Goal: Transaction & Acquisition: Purchase product/service

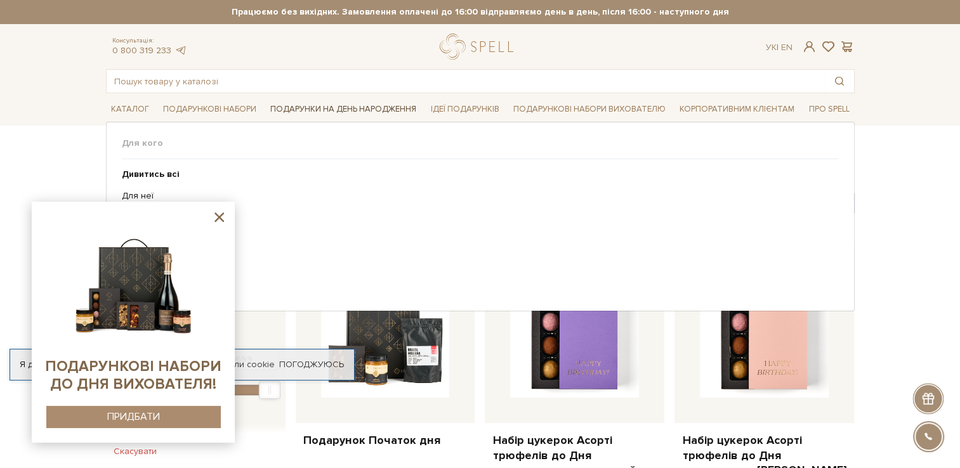
click at [385, 109] on link "Подарунки на День народження" at bounding box center [343, 110] width 156 height 20
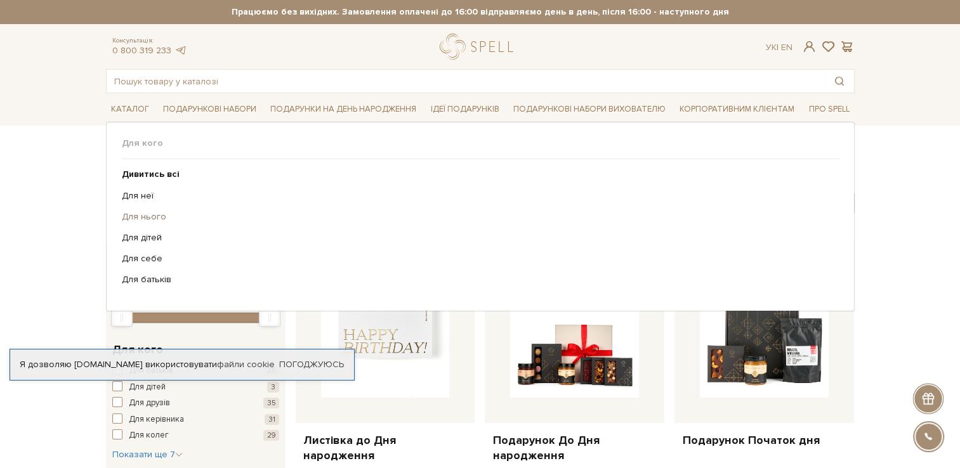
click at [135, 212] on link "Для нього" at bounding box center [476, 216] width 708 height 11
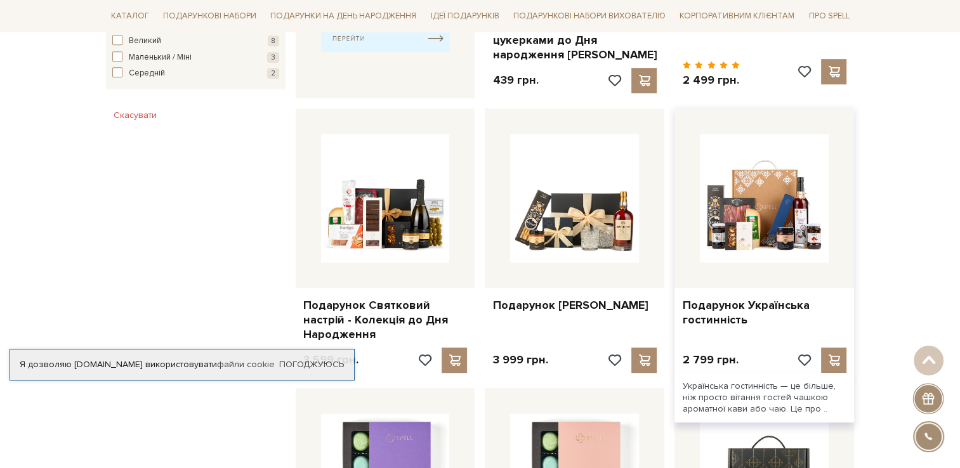
scroll to position [698, 0]
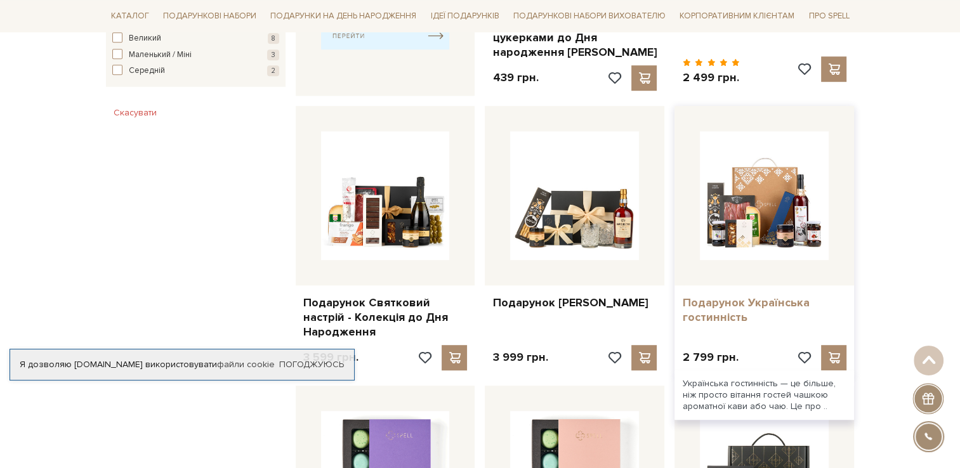
click at [715, 305] on link "Подарунок Українська гостинність" at bounding box center [764, 311] width 164 height 30
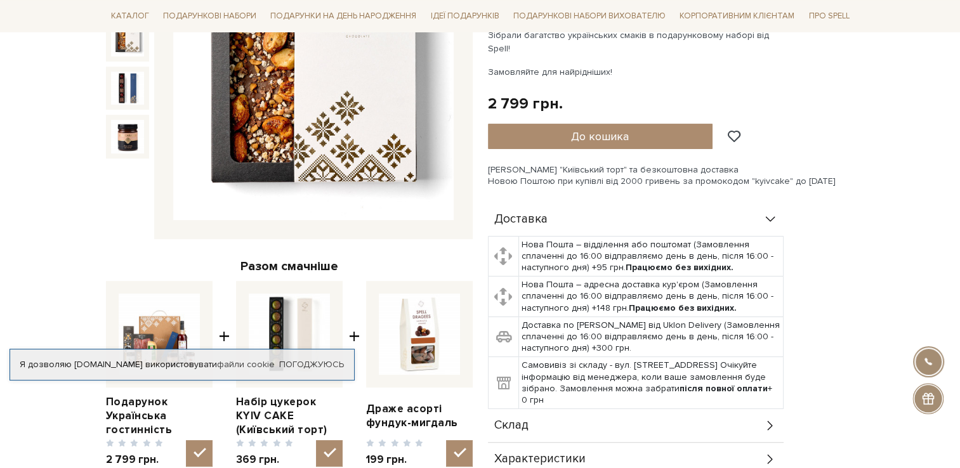
scroll to position [254, 0]
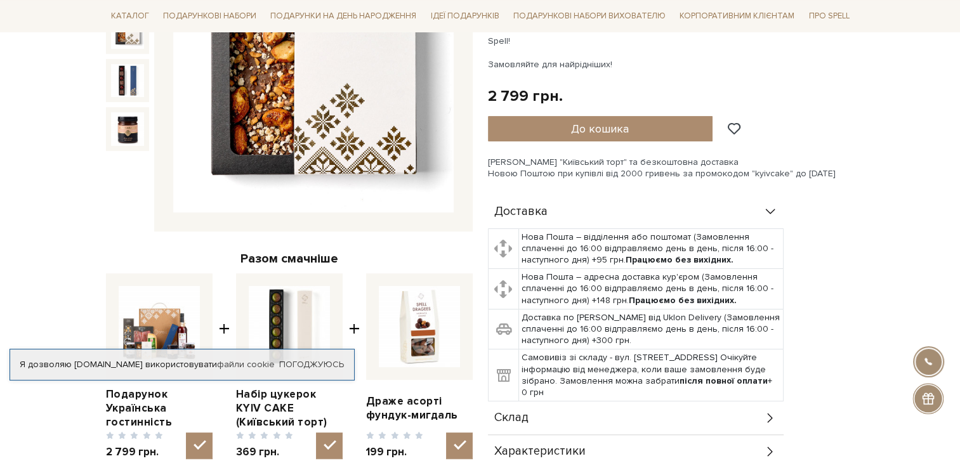
click at [154, 325] on img at bounding box center [159, 326] width 81 height 81
click at [186, 433] on input "checkbox" at bounding box center [199, 446] width 27 height 27
click at [154, 325] on img at bounding box center [159, 326] width 81 height 81
click at [186, 433] on input "checkbox" at bounding box center [199, 446] width 27 height 27
checkbox input "true"
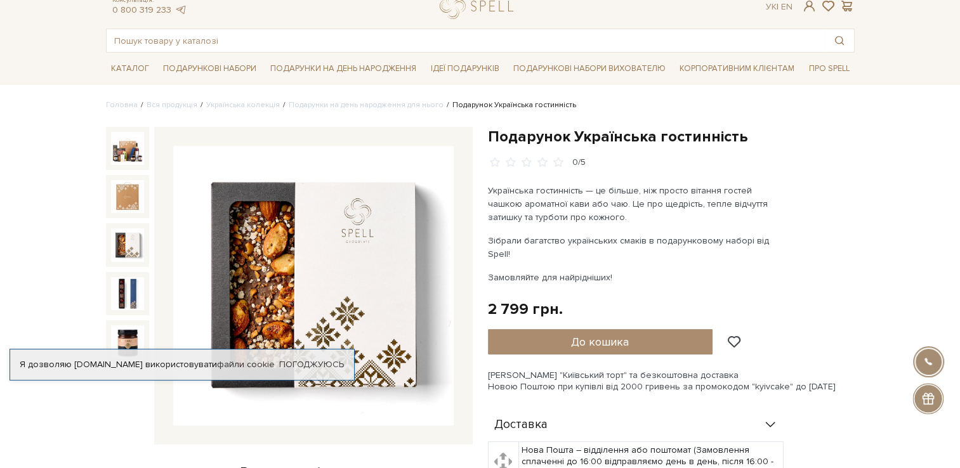
scroll to position [63, 0]
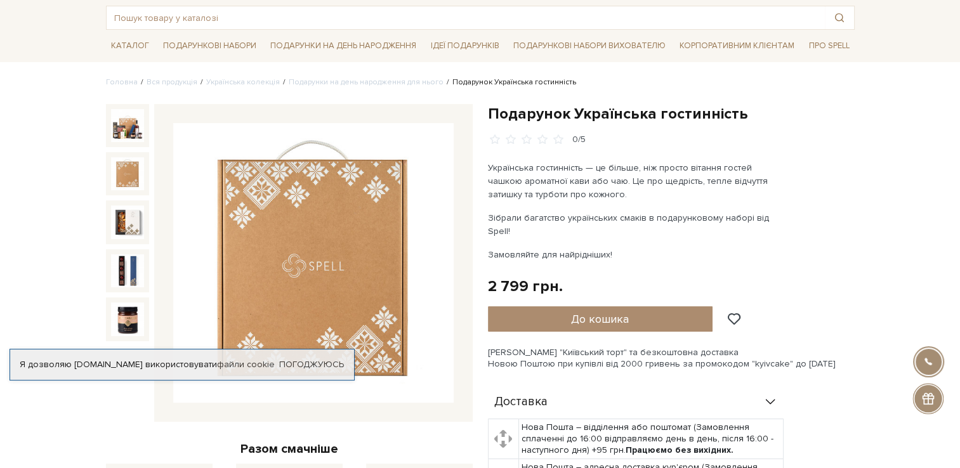
click at [131, 169] on img at bounding box center [127, 173] width 33 height 33
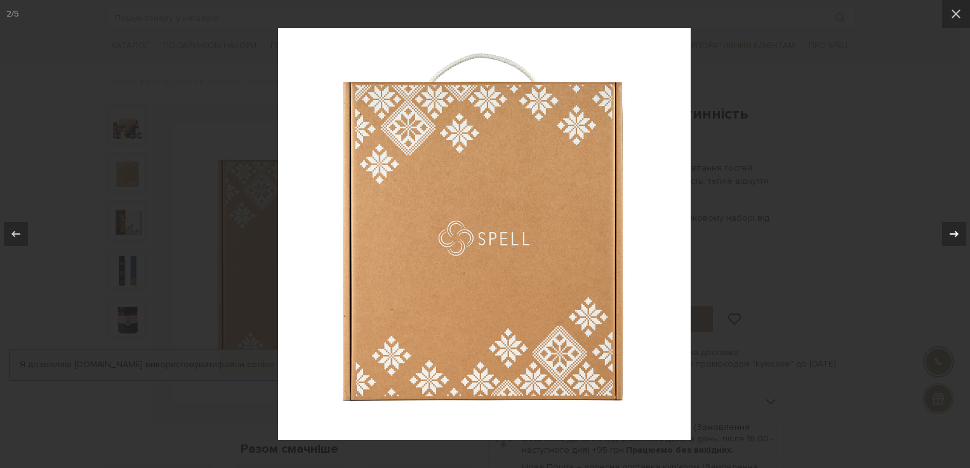
click at [954, 235] on icon at bounding box center [953, 234] width 9 height 6
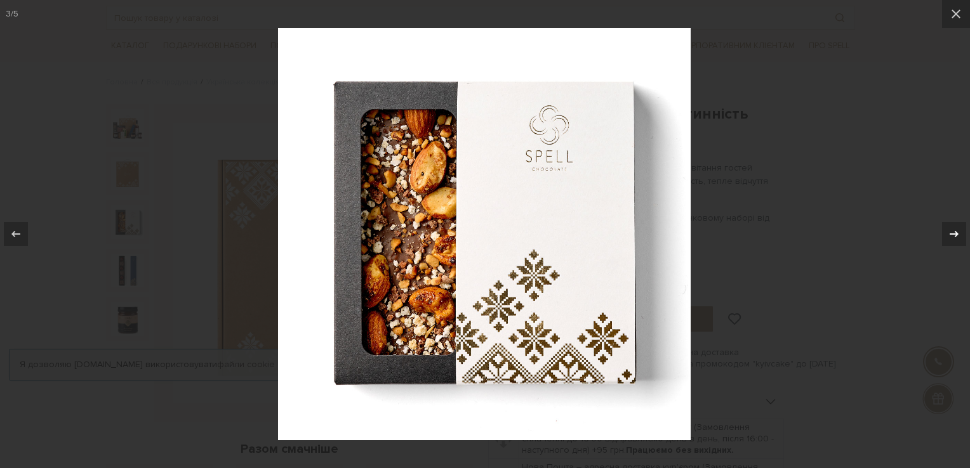
click at [956, 235] on icon at bounding box center [953, 234] width 9 height 6
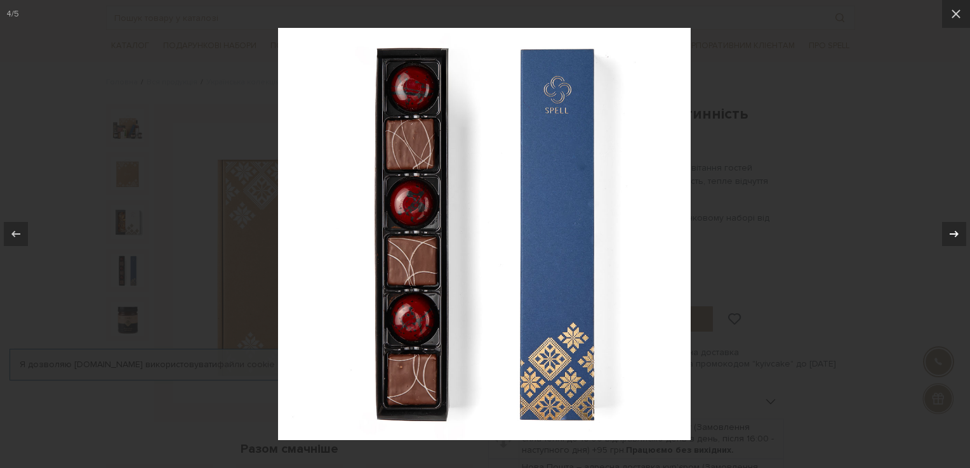
click at [956, 235] on icon at bounding box center [953, 234] width 9 height 6
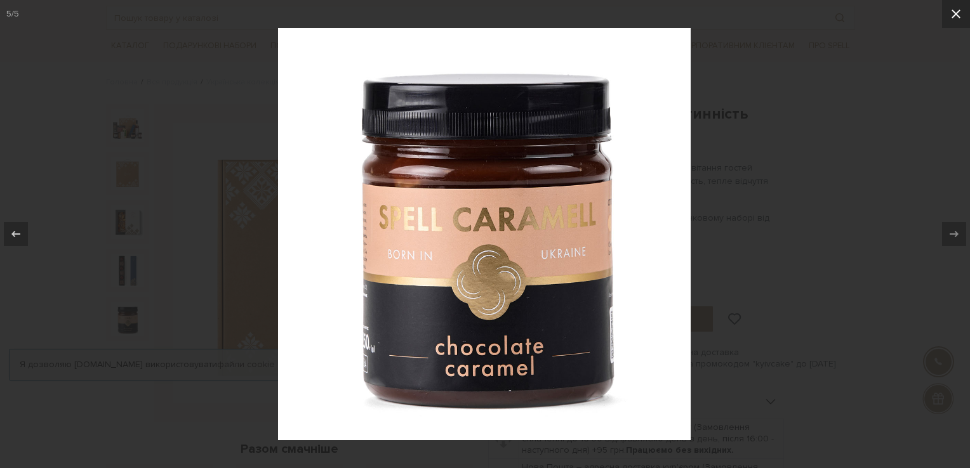
click at [960, 10] on icon at bounding box center [955, 13] width 15 height 15
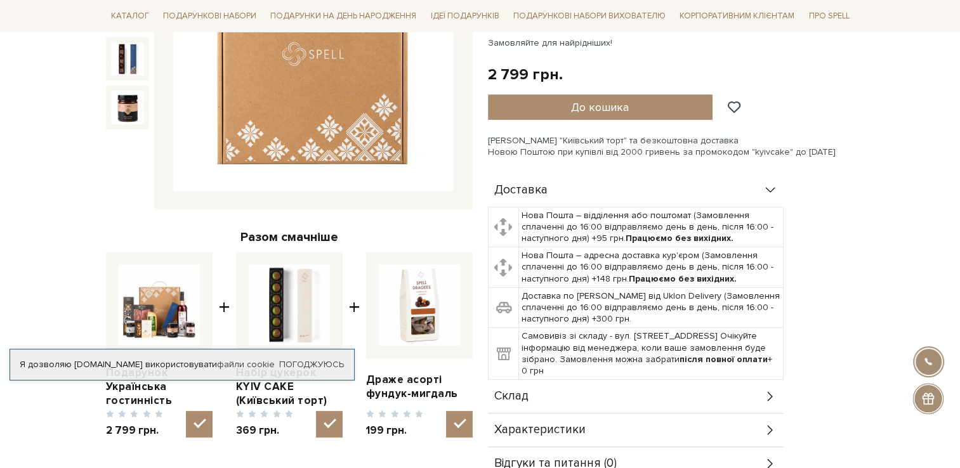
scroll to position [381, 0]
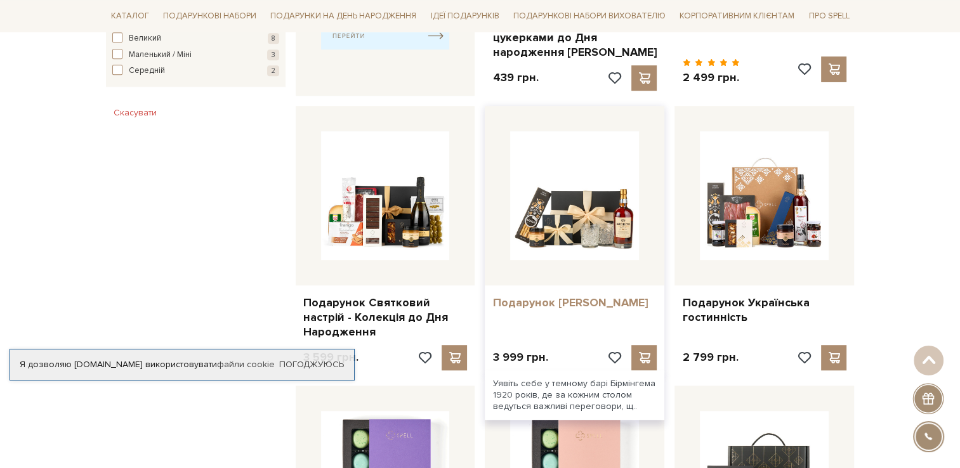
click at [545, 296] on link "Подарунок [PERSON_NAME]" at bounding box center [574, 303] width 164 height 15
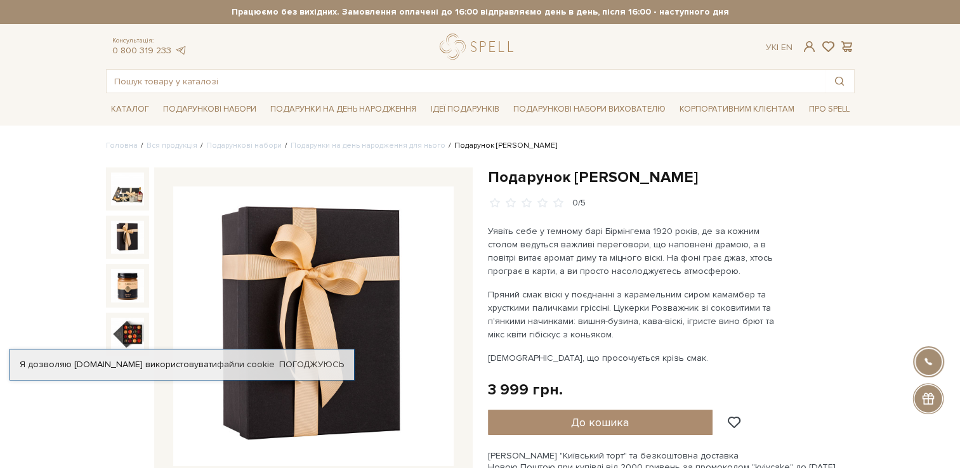
click at [125, 242] on img at bounding box center [127, 237] width 33 height 33
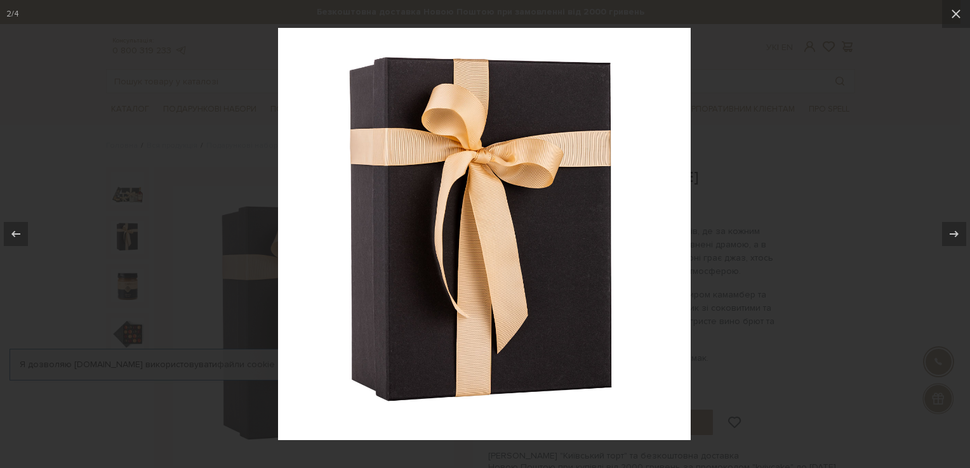
click at [133, 333] on div at bounding box center [485, 234] width 970 height 468
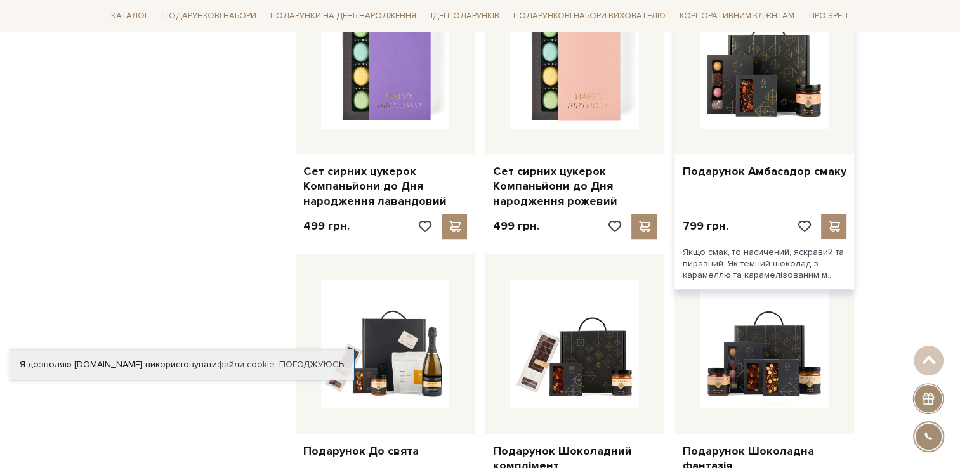
scroll to position [825, 0]
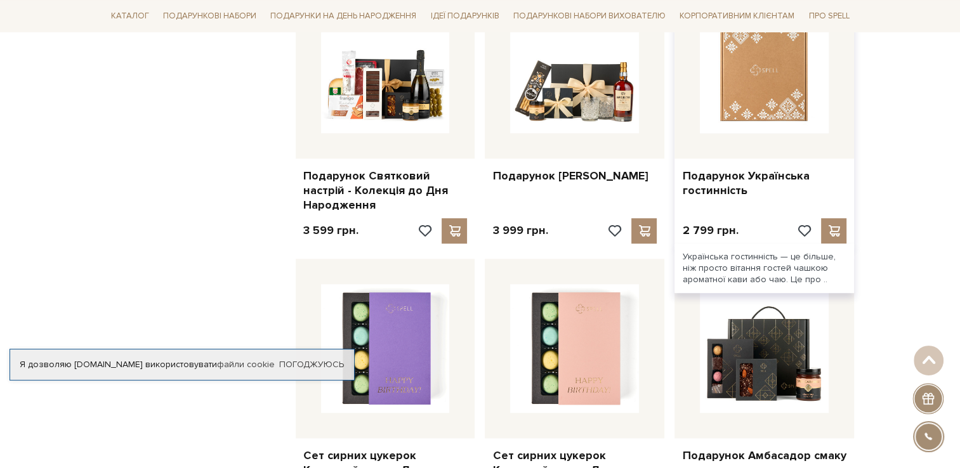
click at [774, 100] on img at bounding box center [764, 68] width 129 height 129
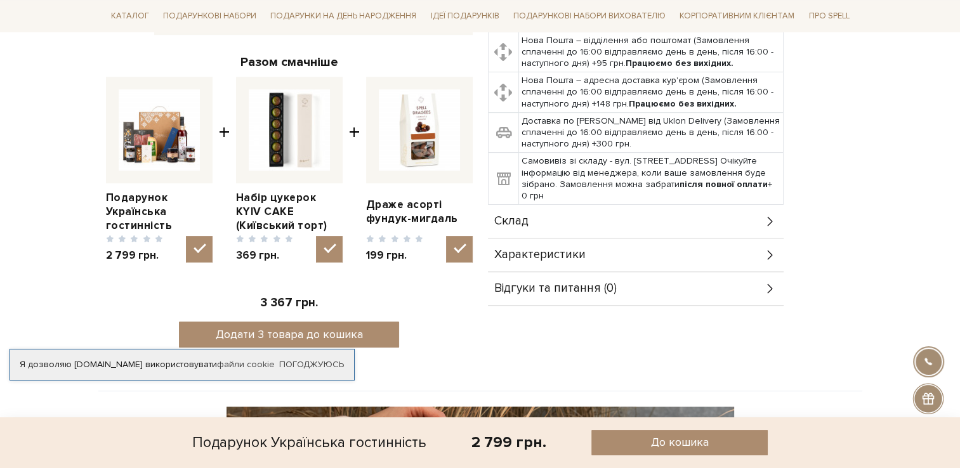
scroll to position [444, 0]
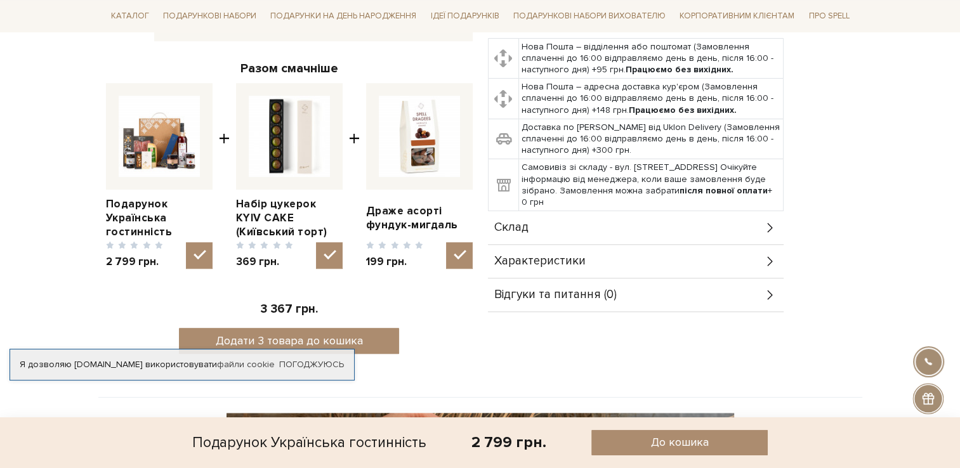
click at [769, 221] on icon at bounding box center [770, 228] width 14 height 14
click at [767, 221] on icon at bounding box center [770, 228] width 14 height 14
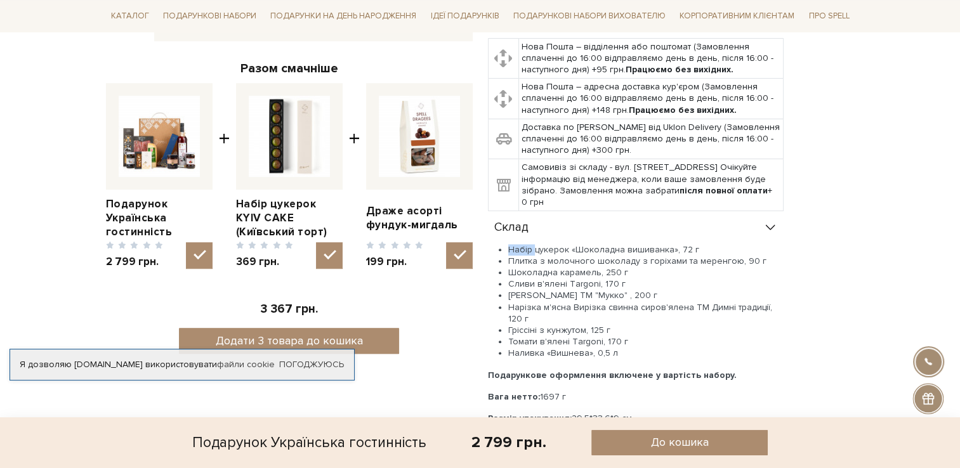
click at [767, 221] on icon at bounding box center [770, 228] width 14 height 14
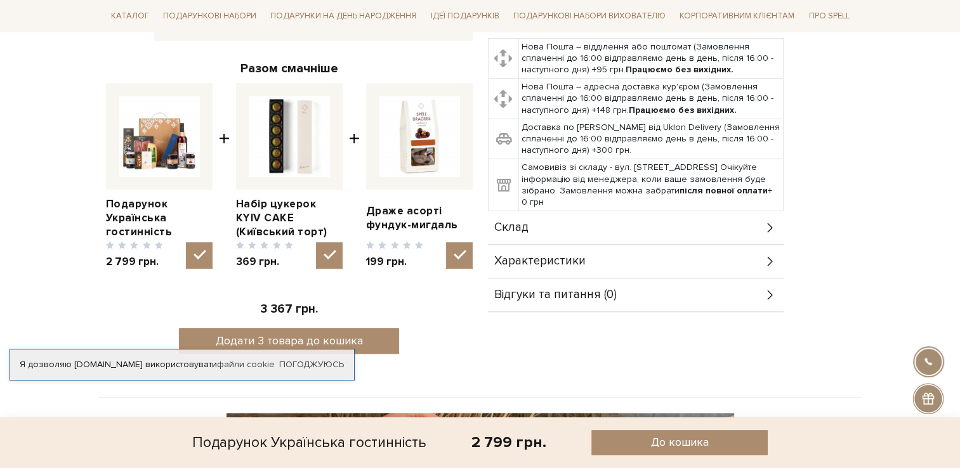
click at [767, 221] on icon at bounding box center [770, 228] width 14 height 14
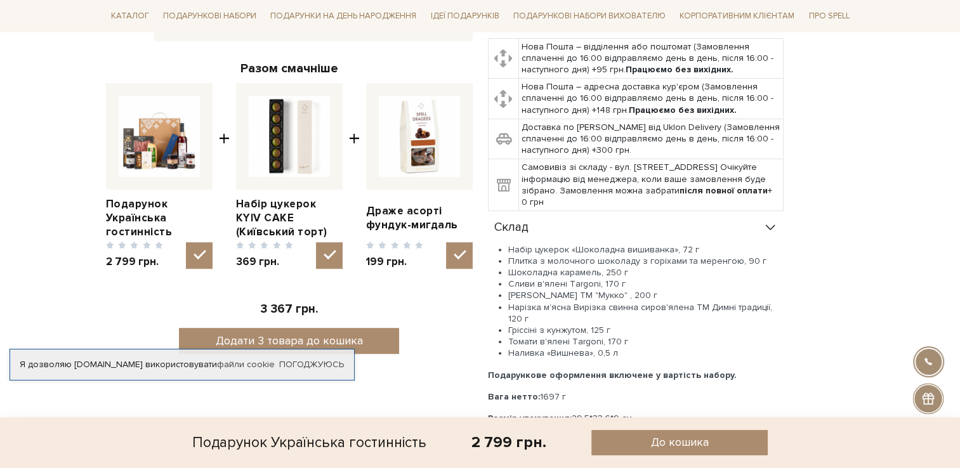
click at [544, 244] on li "Набір цукерок «Шоколадна вишиванка», 72 г" at bounding box center [645, 249] width 275 height 11
click at [537, 256] on li "Плитка з молочного шоколаду з горіхами та меренгою, 90 г" at bounding box center [645, 261] width 275 height 11
click at [535, 279] on li "Сливи в'ялені Тargoni, 170 г" at bounding box center [645, 284] width 275 height 11
click at [509, 290] on li "Сир фермерський ТМ "Мукко" , 200 г" at bounding box center [645, 295] width 275 height 11
click at [637, 290] on li "Сир фермерський ТМ "Мукко" , 200 г" at bounding box center [645, 295] width 275 height 11
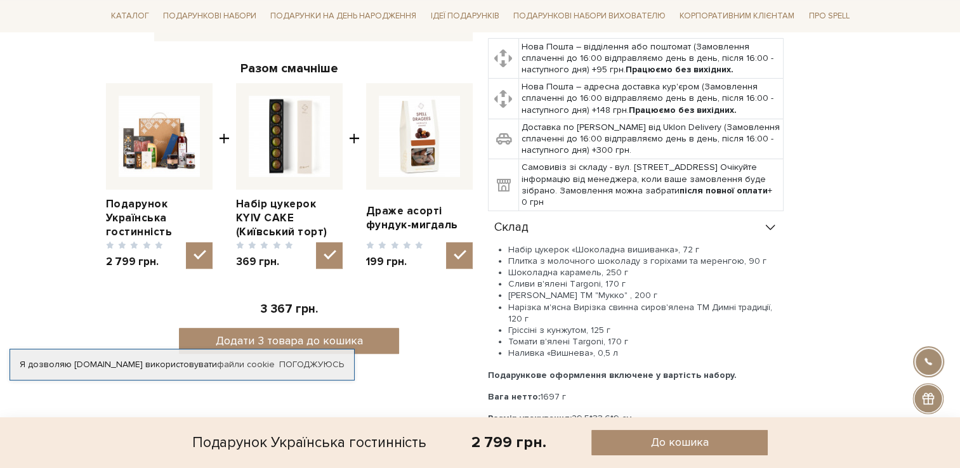
click at [617, 302] on li "Нарізка м'ясна Вирізка свинна сиров'ялена ТМ Димні традиції, 120 г" at bounding box center [645, 313] width 275 height 23
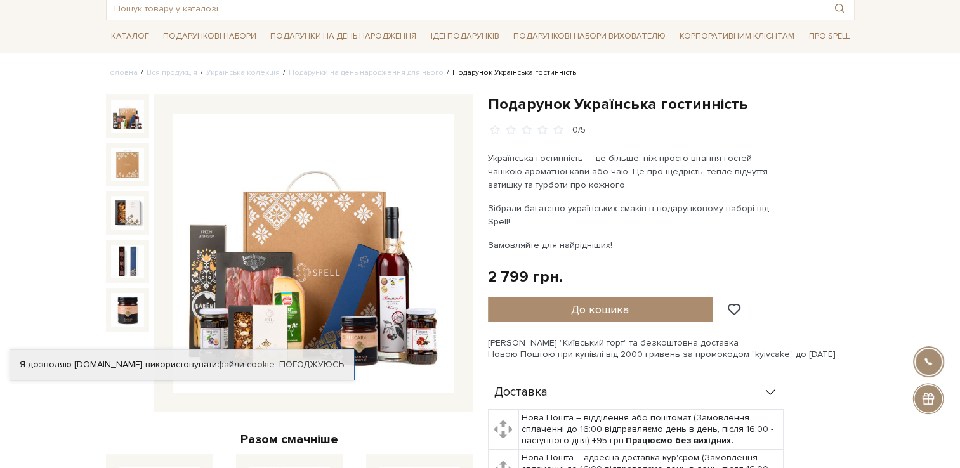
scroll to position [190, 0]
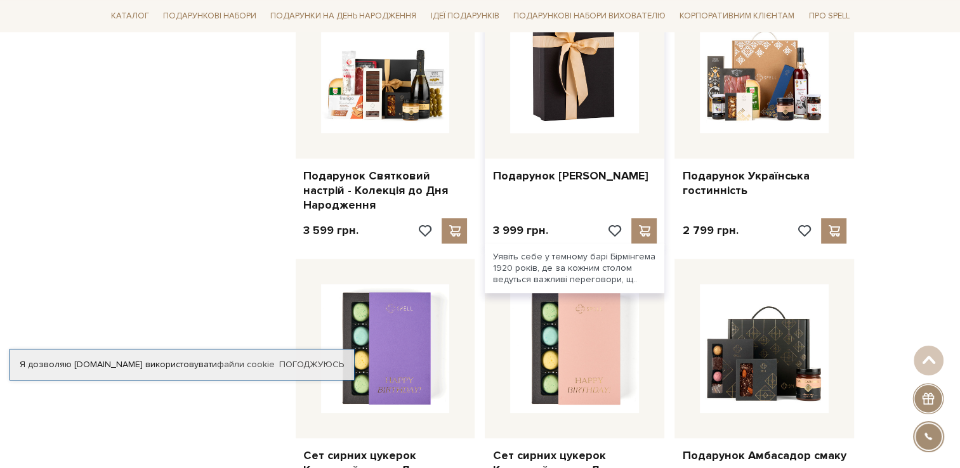
click at [577, 92] on img at bounding box center [574, 68] width 129 height 129
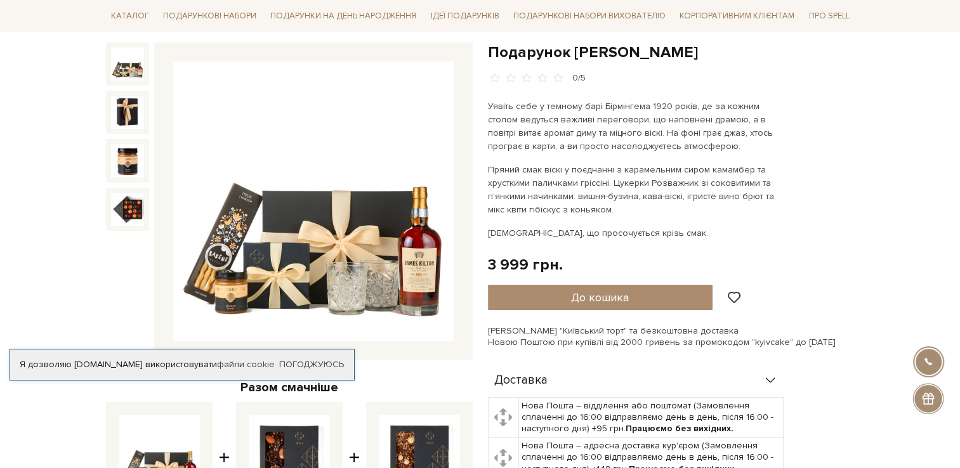
scroll to position [190, 0]
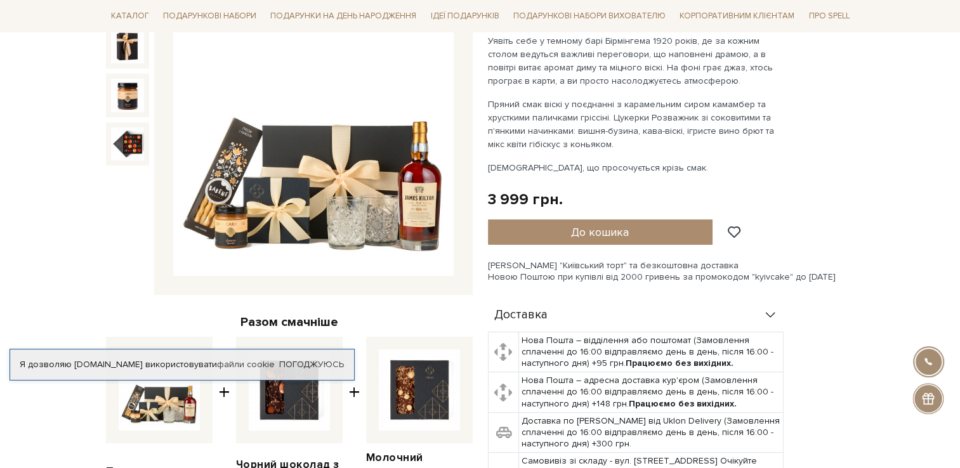
click at [771, 314] on icon at bounding box center [770, 315] width 14 height 14
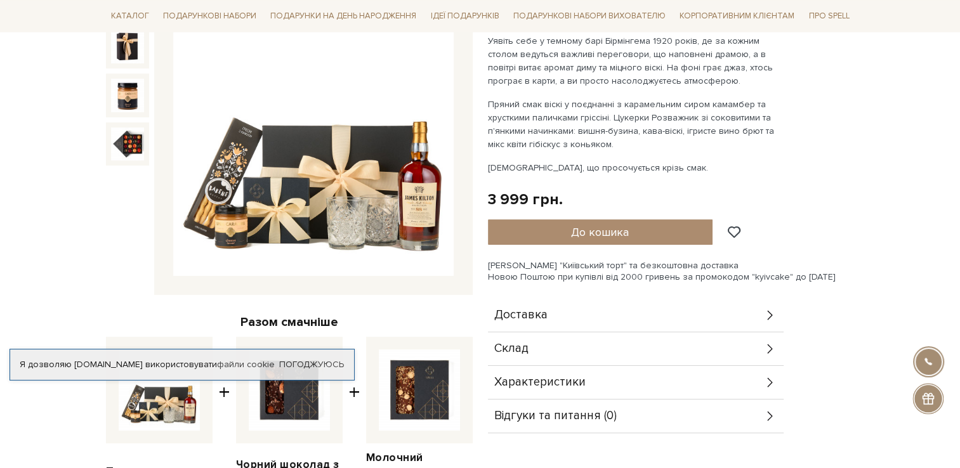
click at [770, 344] on icon at bounding box center [770, 349] width 14 height 14
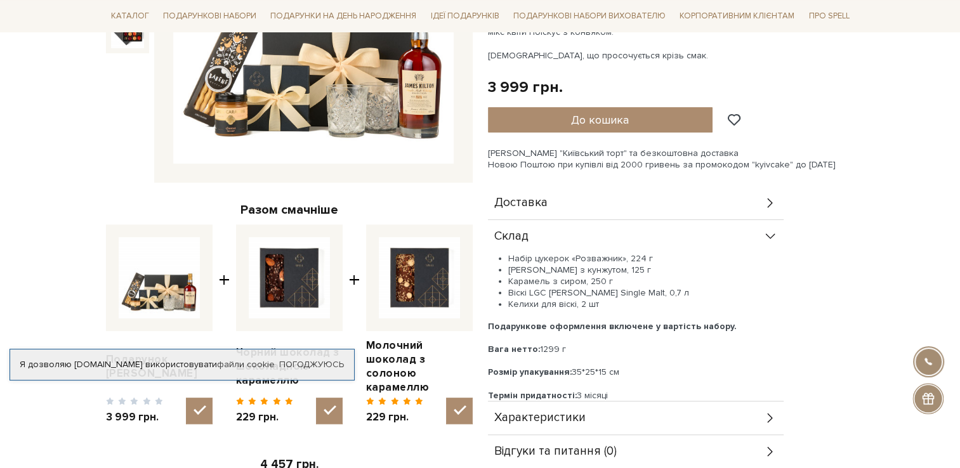
scroll to position [317, 0]
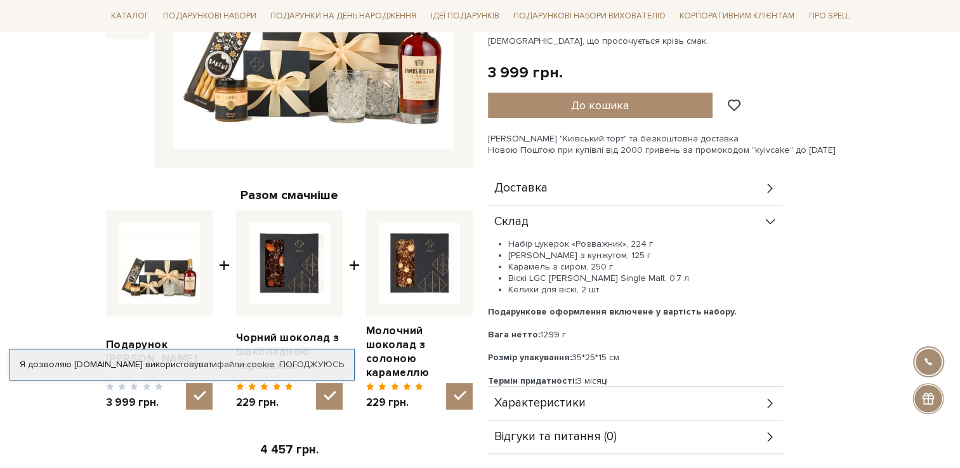
click at [556, 242] on li "Набір цукерок «Розважник», 224 г" at bounding box center [645, 244] width 275 height 11
click at [600, 242] on li "Набір цукерок «Розважник», 224 г" at bounding box center [645, 244] width 275 height 11
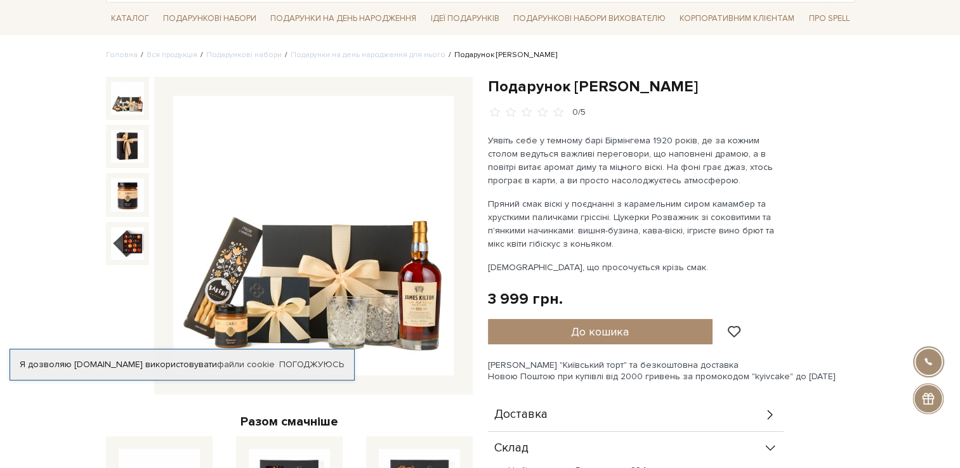
scroll to position [63, 0]
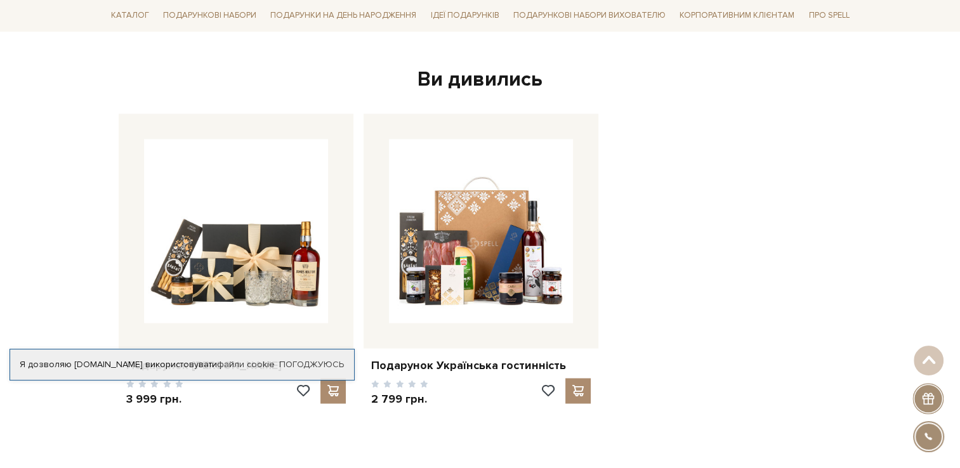
scroll to position [1967, 0]
